Goal: Task Accomplishment & Management: Use online tool/utility

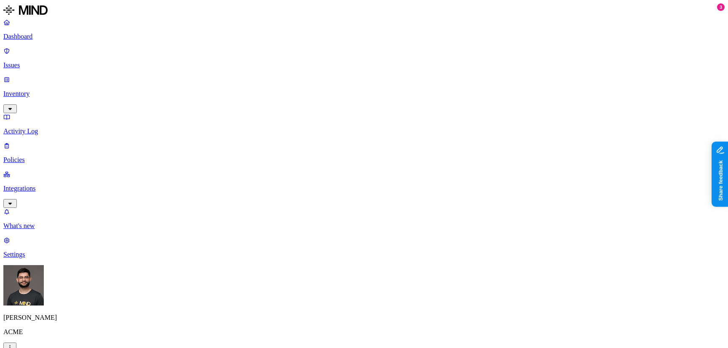
click at [50, 142] on link "Policies" at bounding box center [363, 153] width 721 height 22
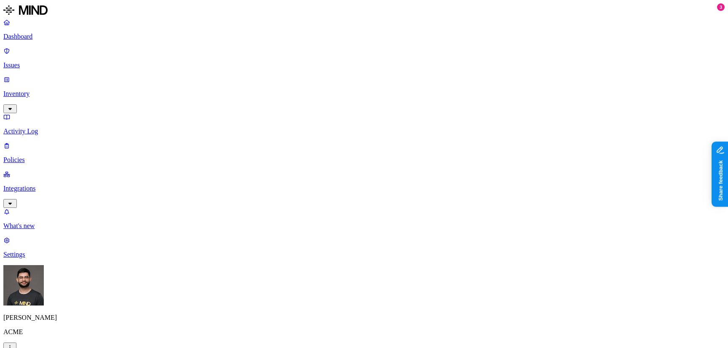
scroll to position [140, 0]
